Goal: Information Seeking & Learning: Learn about a topic

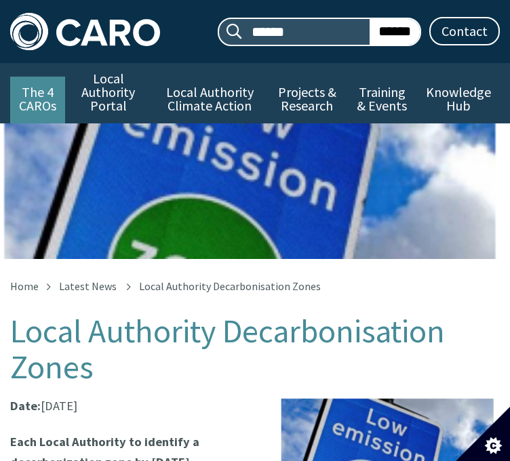
click at [28, 101] on link "The 4 CAROs" at bounding box center [37, 100] width 55 height 47
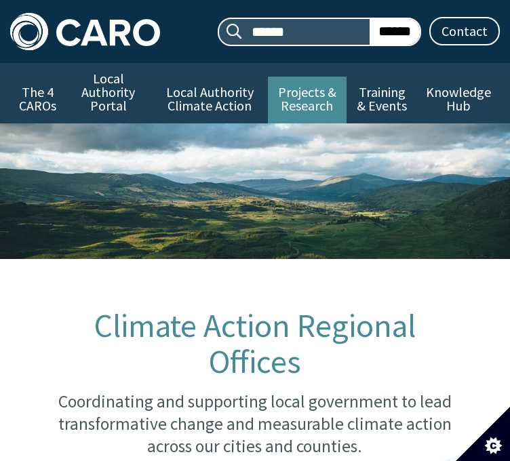
click at [314, 98] on link "Projects & Research" at bounding box center [307, 100] width 79 height 47
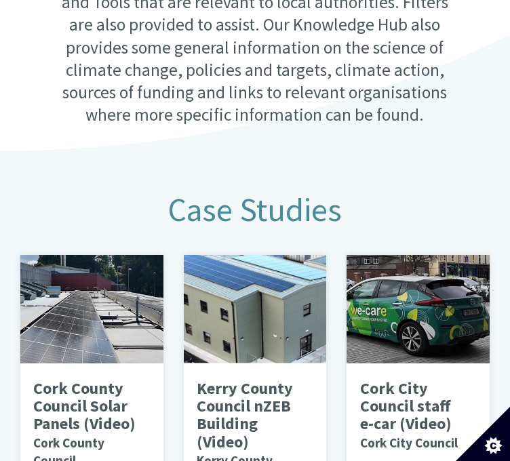
scroll to position [671, 0]
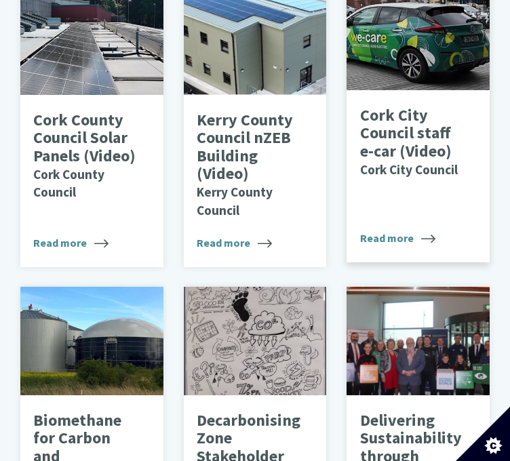
click at [435, 138] on p "Cork City Council staff e-car (Video) Cork City Council" at bounding box center [412, 142] width 105 height 72
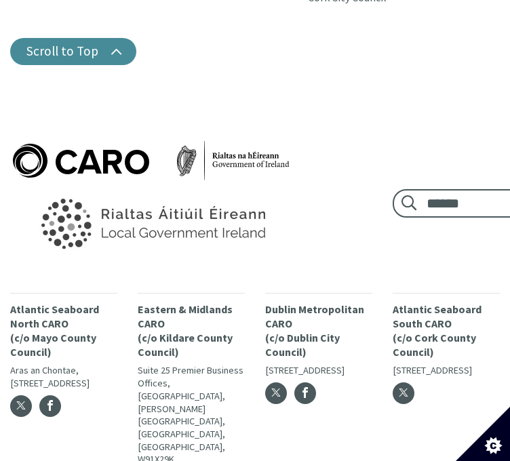
scroll to position [1695, 0]
